Goal: Transaction & Acquisition: Download file/media

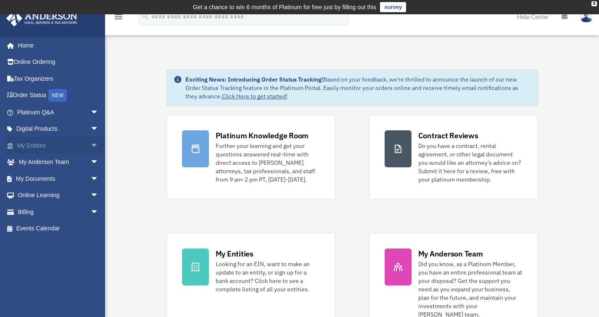
click at [90, 145] on span "arrow_drop_down" at bounding box center [98, 145] width 17 height 17
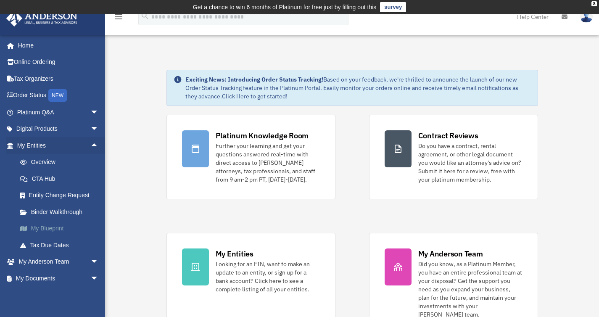
click at [48, 227] on link "My Blueprint" at bounding box center [62, 228] width 100 height 17
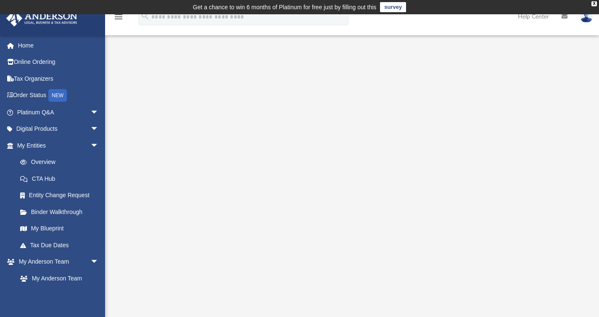
scroll to position [0, 0]
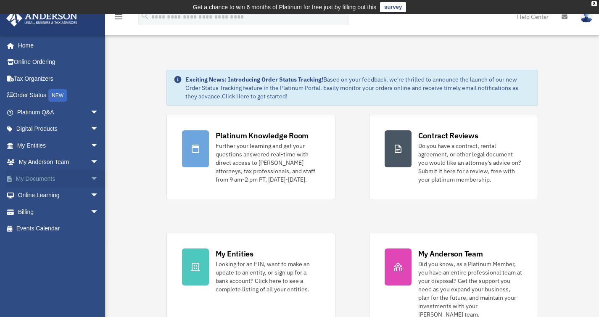
click at [90, 178] on span "arrow_drop_down" at bounding box center [98, 178] width 17 height 17
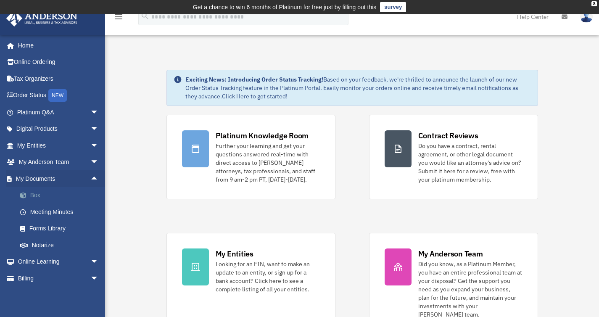
click at [37, 195] on link "Box" at bounding box center [62, 195] width 100 height 17
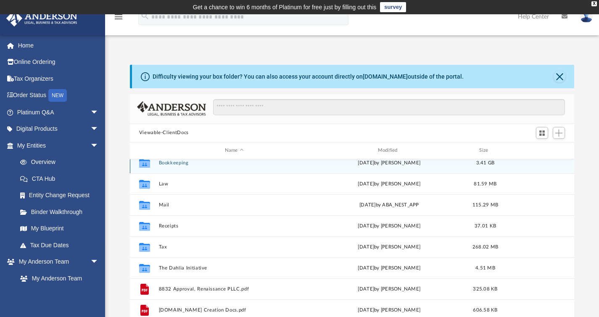
scroll to position [93, 0]
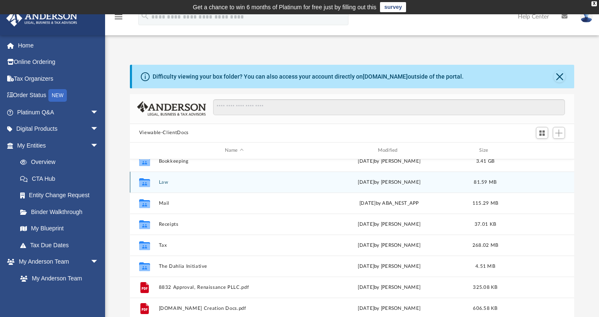
click at [164, 184] on button "Law" at bounding box center [233, 181] width 151 height 5
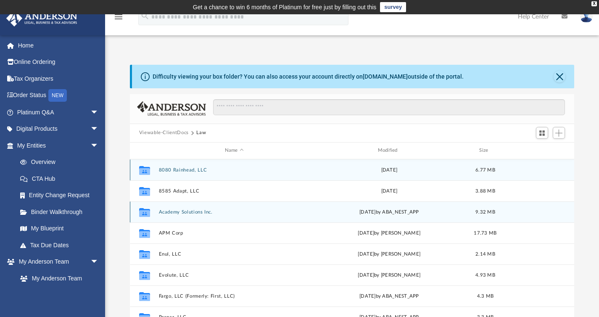
scroll to position [3, 0]
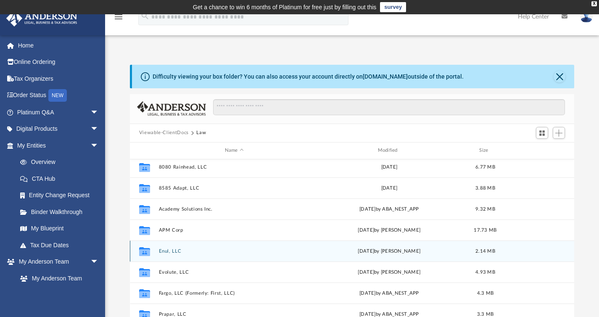
click at [167, 250] on button "Enul, LLC" at bounding box center [233, 250] width 151 height 5
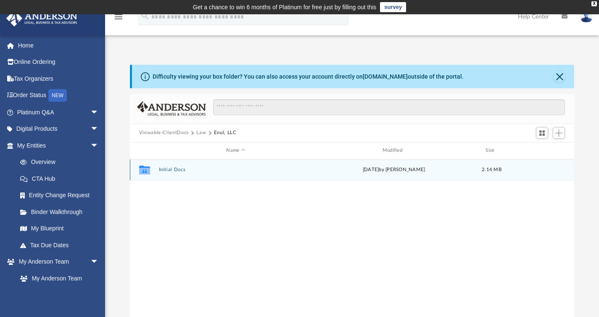
scroll to position [0, 0]
click at [173, 171] on button "Initial Docs" at bounding box center [235, 169] width 154 height 5
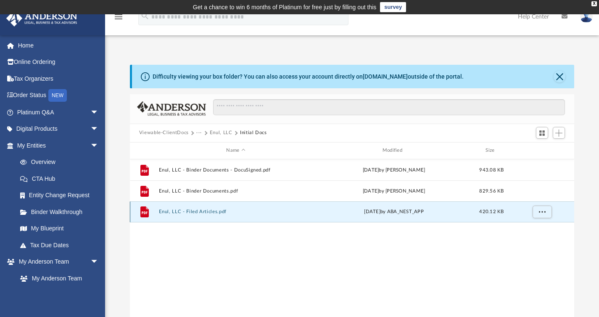
click at [180, 211] on button "Enul, LLC - Filed Articles.pdf" at bounding box center [235, 211] width 154 height 5
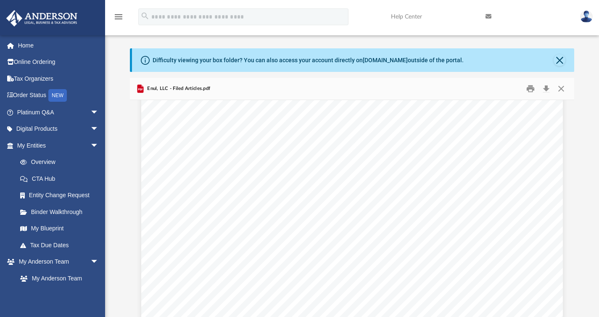
scroll to position [435, 0]
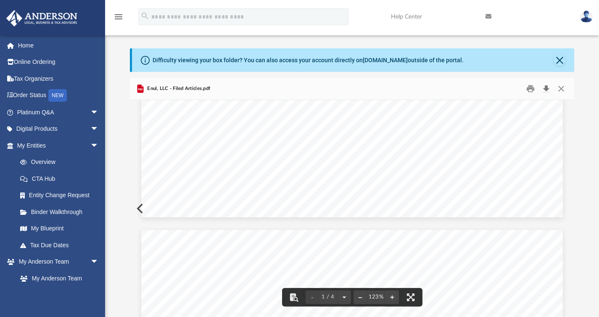
click at [544, 88] on button "Download" at bounding box center [545, 88] width 15 height 13
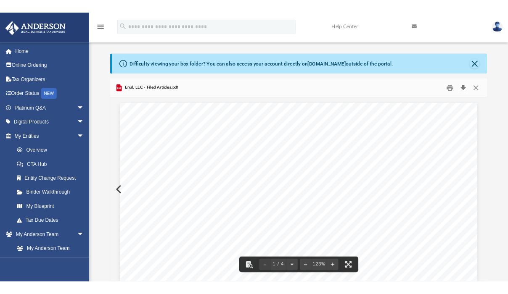
scroll to position [0, 0]
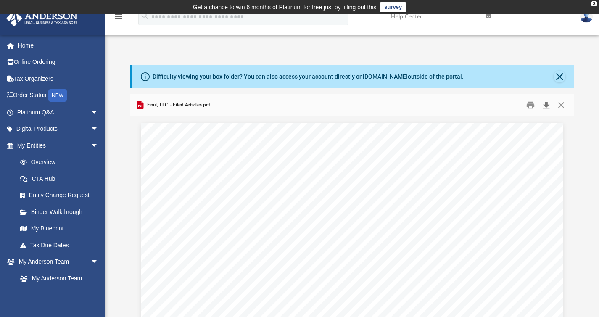
click at [545, 104] on button "Download" at bounding box center [545, 104] width 15 height 13
click at [561, 104] on button "Close" at bounding box center [560, 104] width 15 height 13
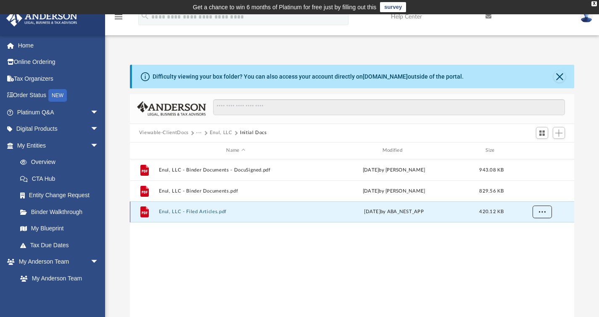
click at [544, 211] on span "More options" at bounding box center [541, 211] width 7 height 5
click at [530, 244] on li "Download" at bounding box center [534, 241] width 24 height 9
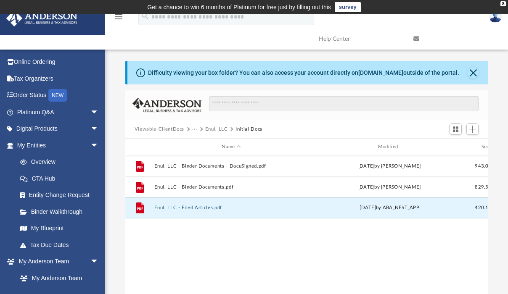
scroll to position [7, 7]
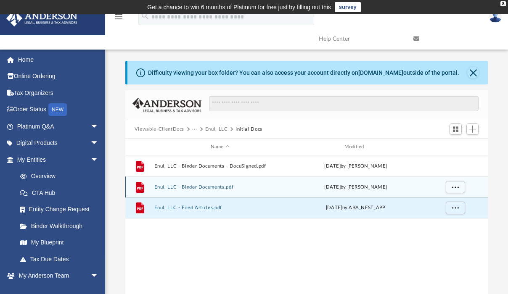
click at [203, 187] on button "Enul, LLC - Binder Documents.pdf" at bounding box center [220, 186] width 132 height 5
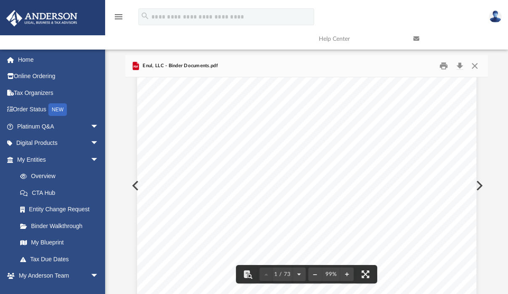
scroll to position [0, 0]
click at [476, 65] on button "Close" at bounding box center [474, 66] width 15 height 13
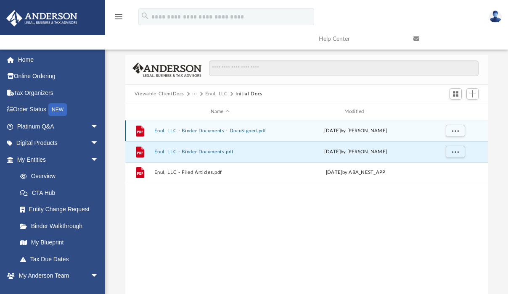
click at [223, 127] on div "File Enul, LLC - Binder Documents - DocuSigned.pdf today by Lindsay Haggie" at bounding box center [306, 130] width 362 height 21
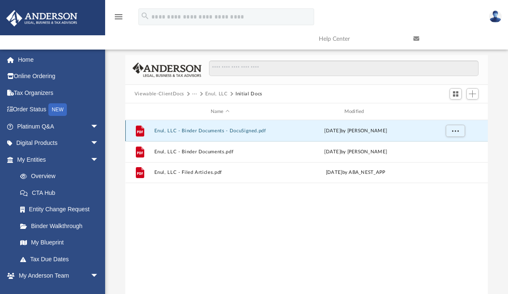
click at [221, 131] on button "Enul, LLC - Binder Documents - DocuSigned.pdf" at bounding box center [220, 130] width 132 height 5
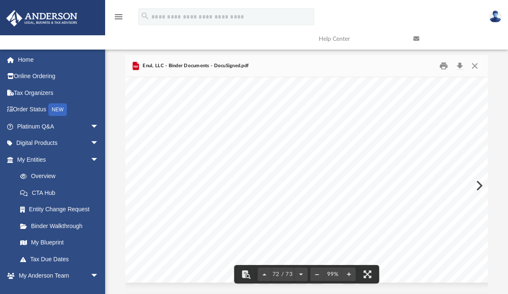
scroll to position [32212, 0]
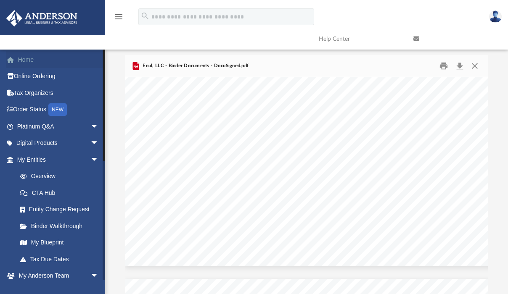
click at [26, 58] on link "Home" at bounding box center [58, 59] width 105 height 17
